Goal: Task Accomplishment & Management: Use online tool/utility

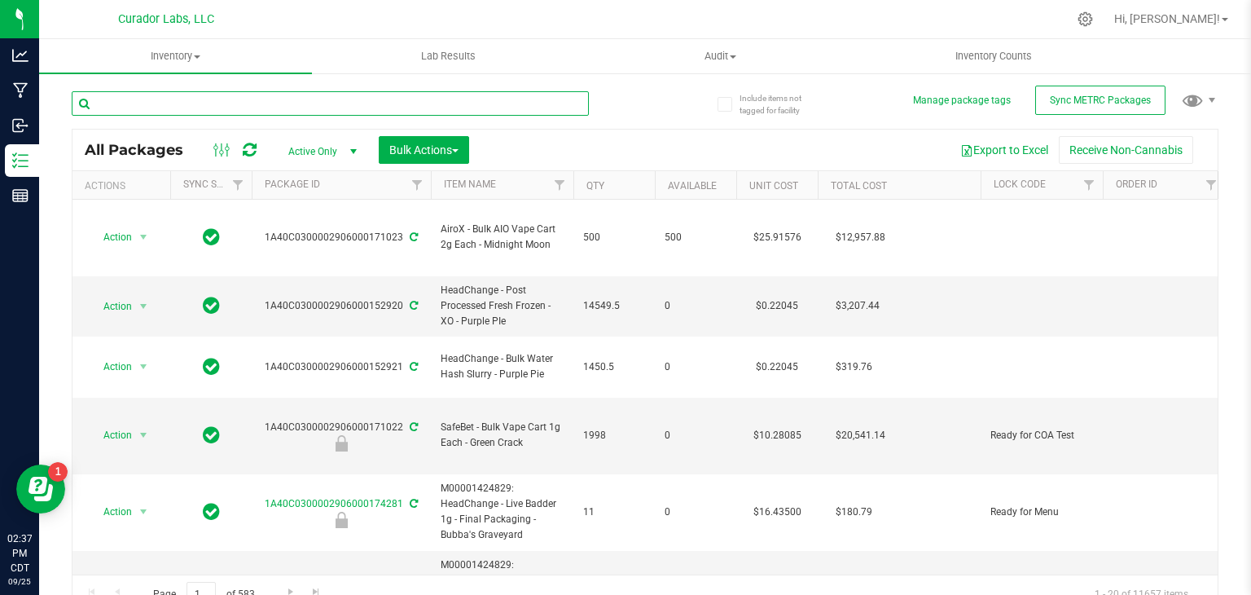
click at [159, 99] on input "text" at bounding box center [330, 103] width 517 height 24
paste input "1A40C0300002906000148761"
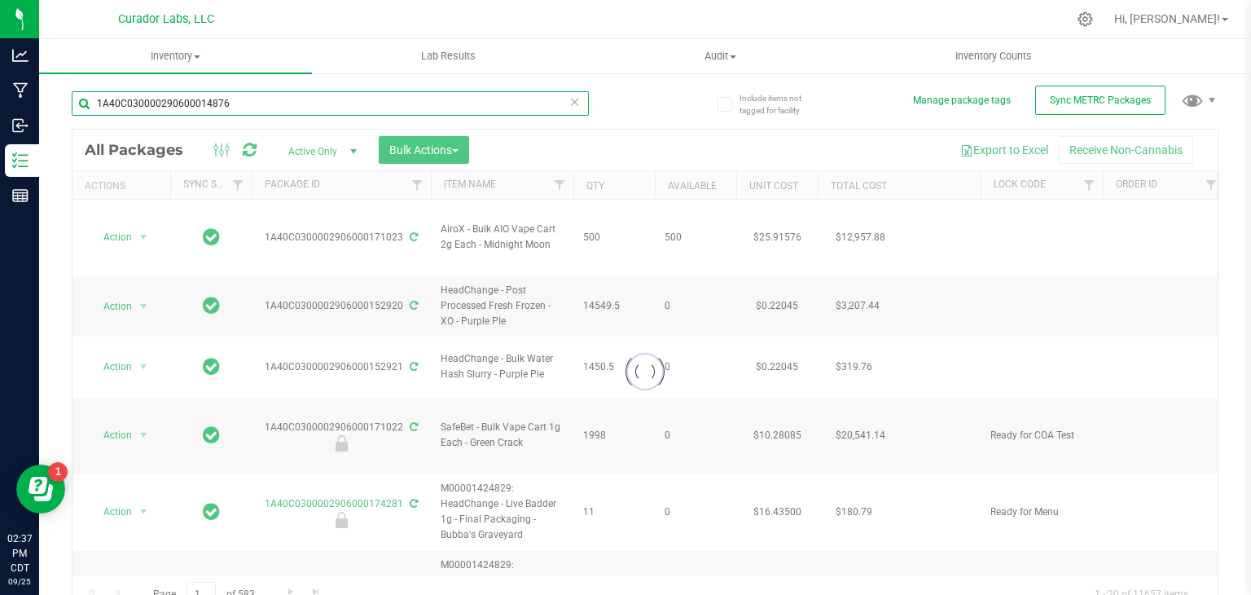
type input "1A40C03000029060001487"
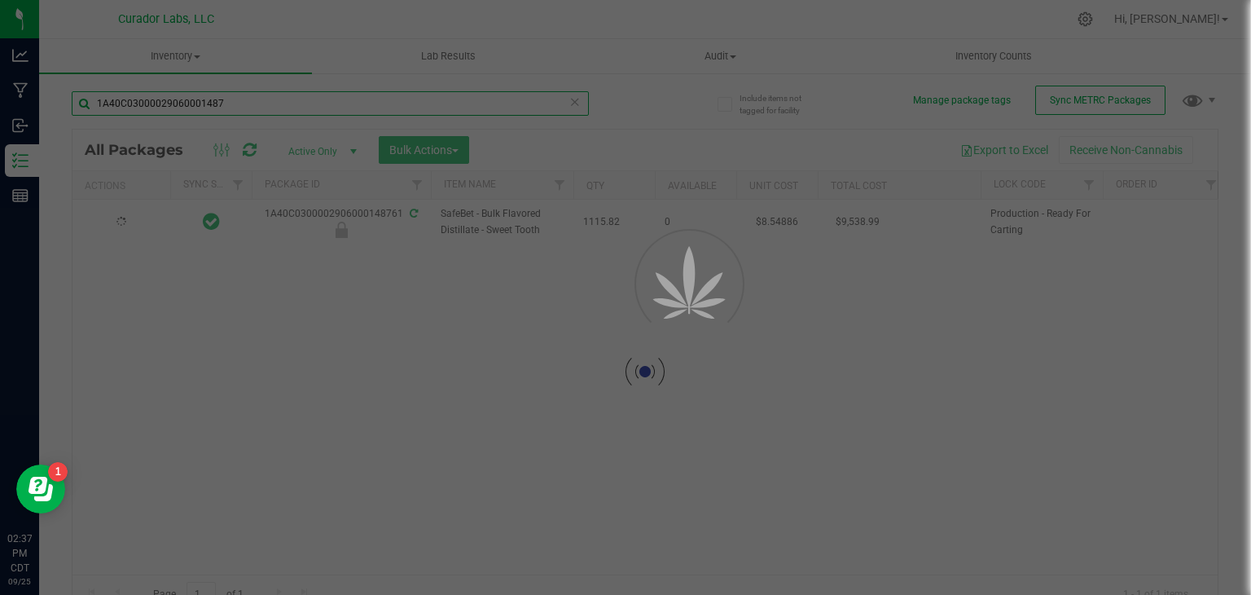
type input "[DATE]"
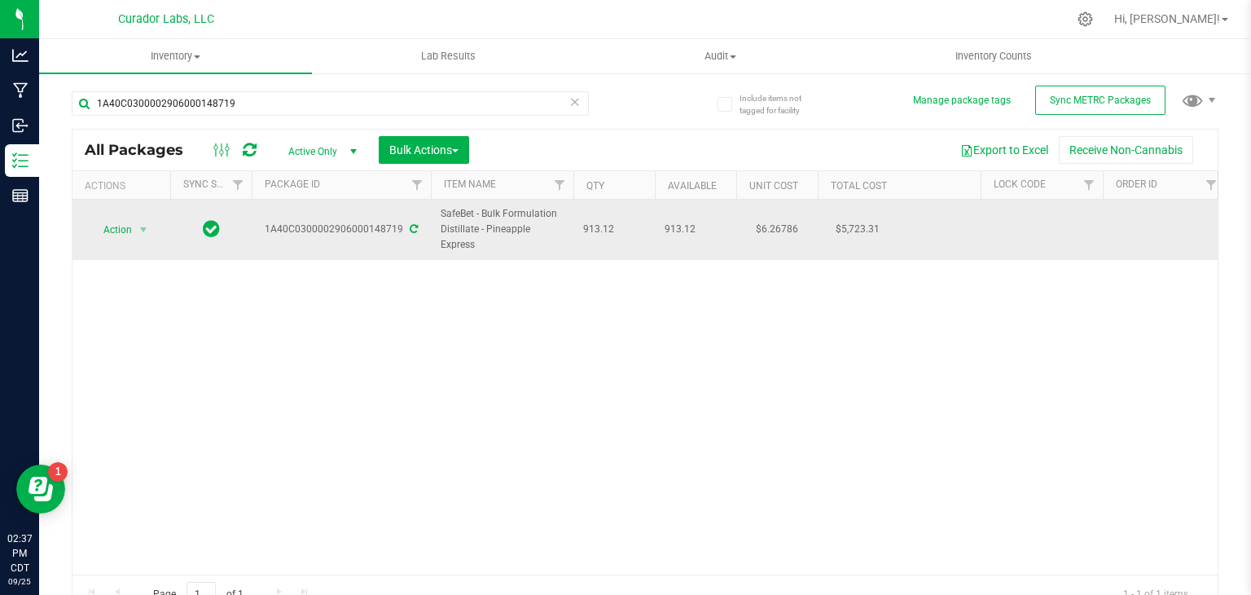
click at [483, 212] on span "SafeBet - Bulk Formulation Distillate - Pineapple Express" at bounding box center [502, 229] width 123 height 47
copy tr "SafeBet - Bulk Formulation Distillate - Pineapple Express"
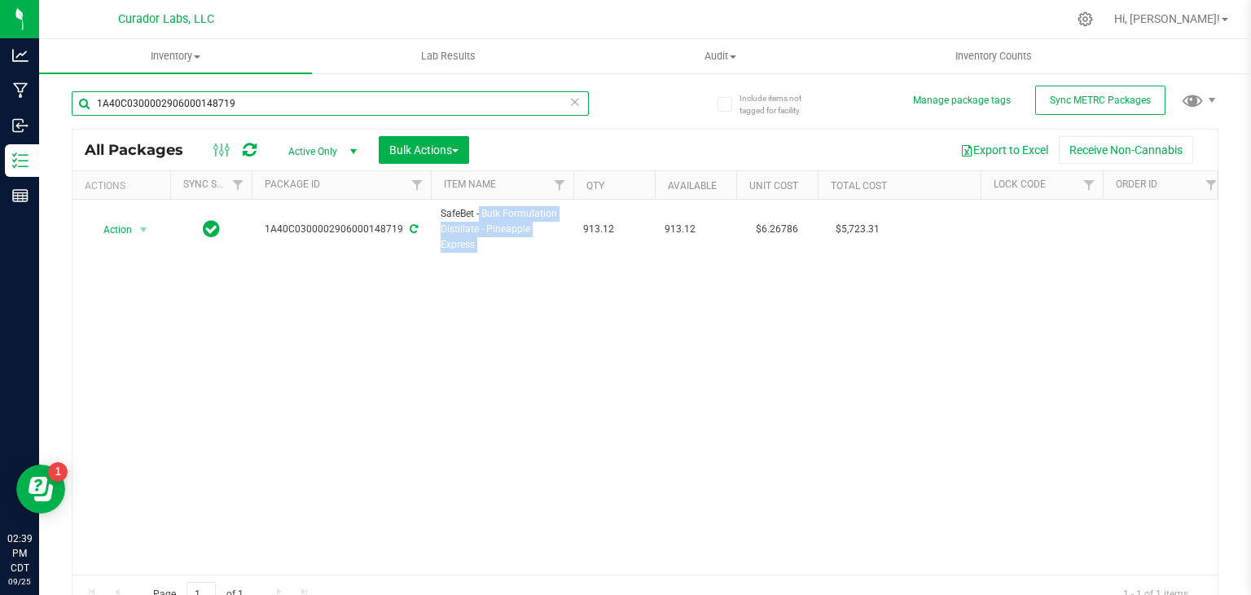
click at [278, 99] on input "1A40C0300002906000148719" at bounding box center [330, 103] width 517 height 24
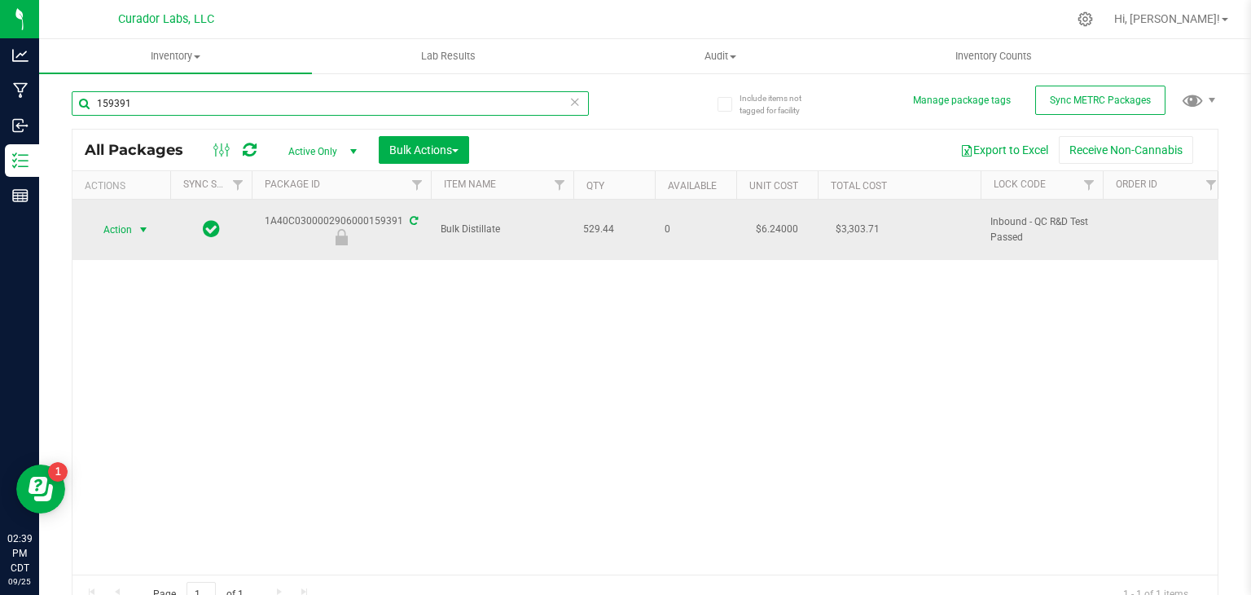
type input "159391"
click at [123, 226] on span "Action" at bounding box center [111, 229] width 44 height 23
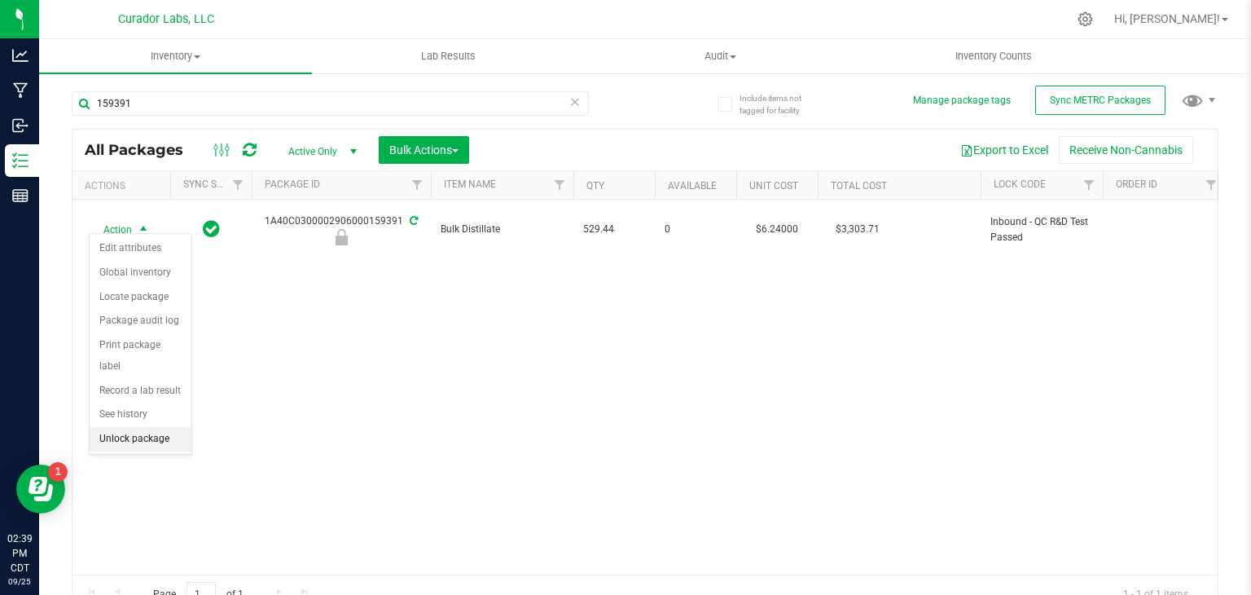
click at [133, 427] on li "Unlock package" at bounding box center [141, 439] width 102 height 24
